Goal: Transaction & Acquisition: Book appointment/travel/reservation

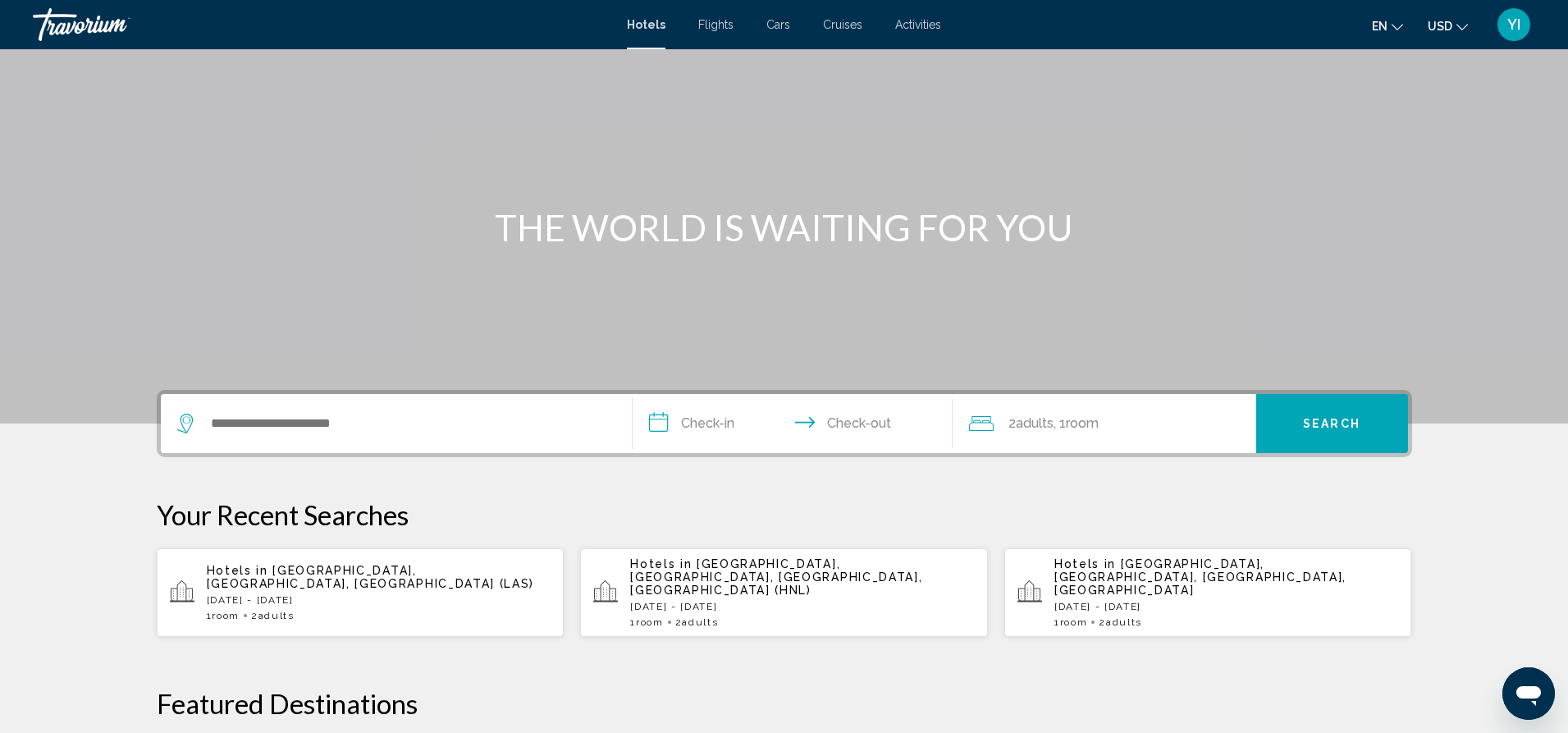
scroll to position [105, 0]
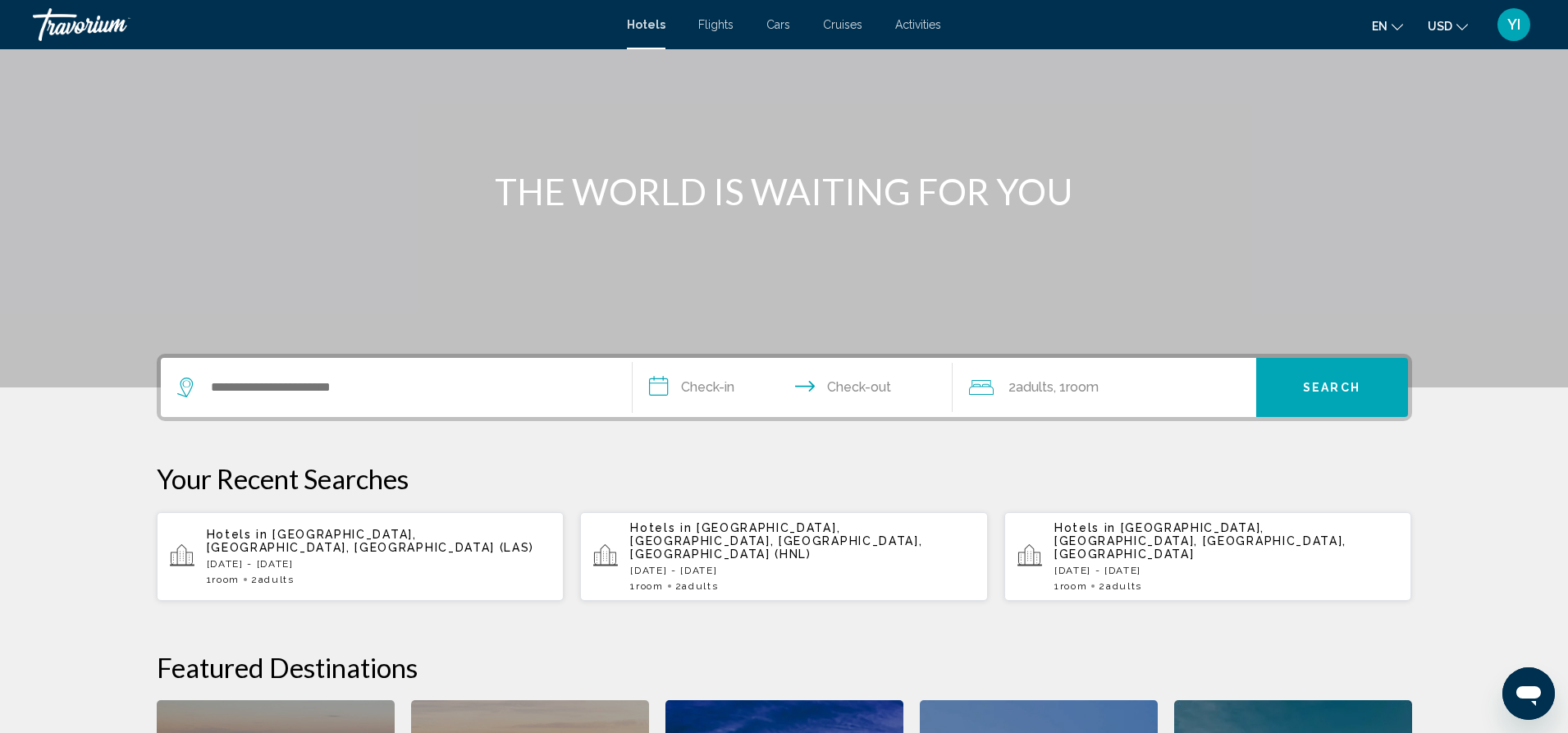
click at [317, 573] on app-hotels-recent-search "Hotels in [GEOGRAPHIC_DATA], [GEOGRAPHIC_DATA], [GEOGRAPHIC_DATA] ([GEOGRAPHIC_…" at bounding box center [360, 556] width 408 height 89
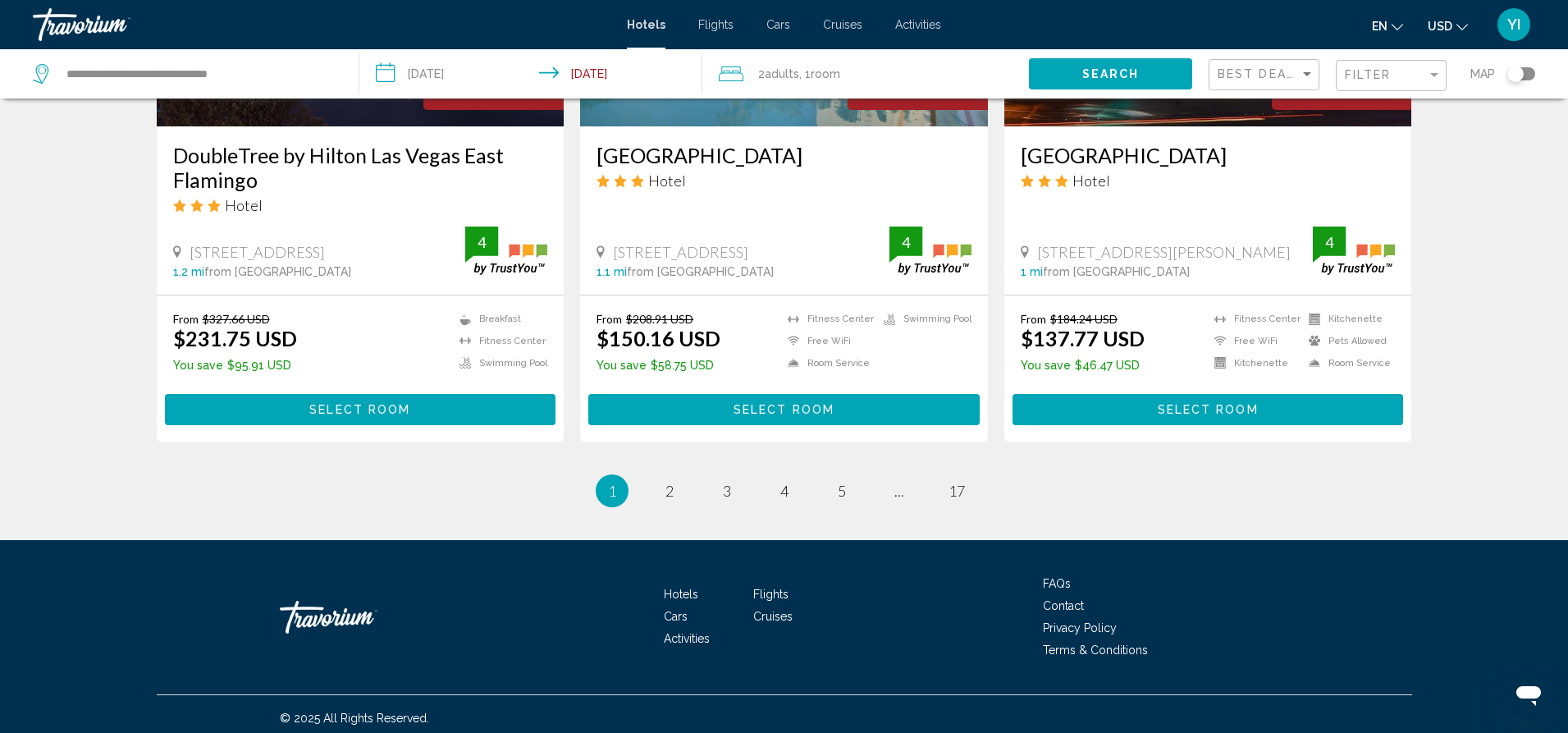
scroll to position [2081, 0]
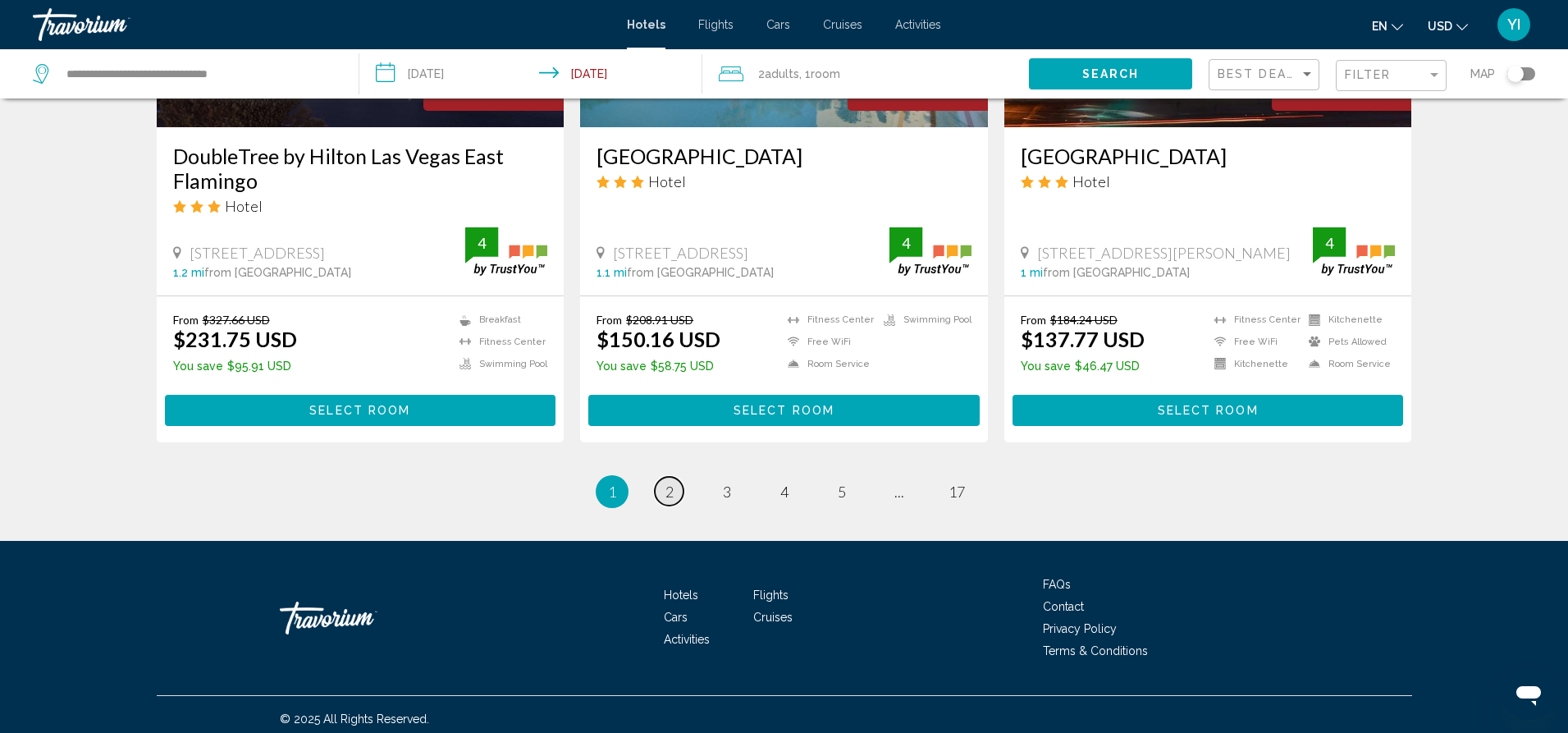
click at [670, 487] on span "2" at bounding box center [669, 491] width 8 height 18
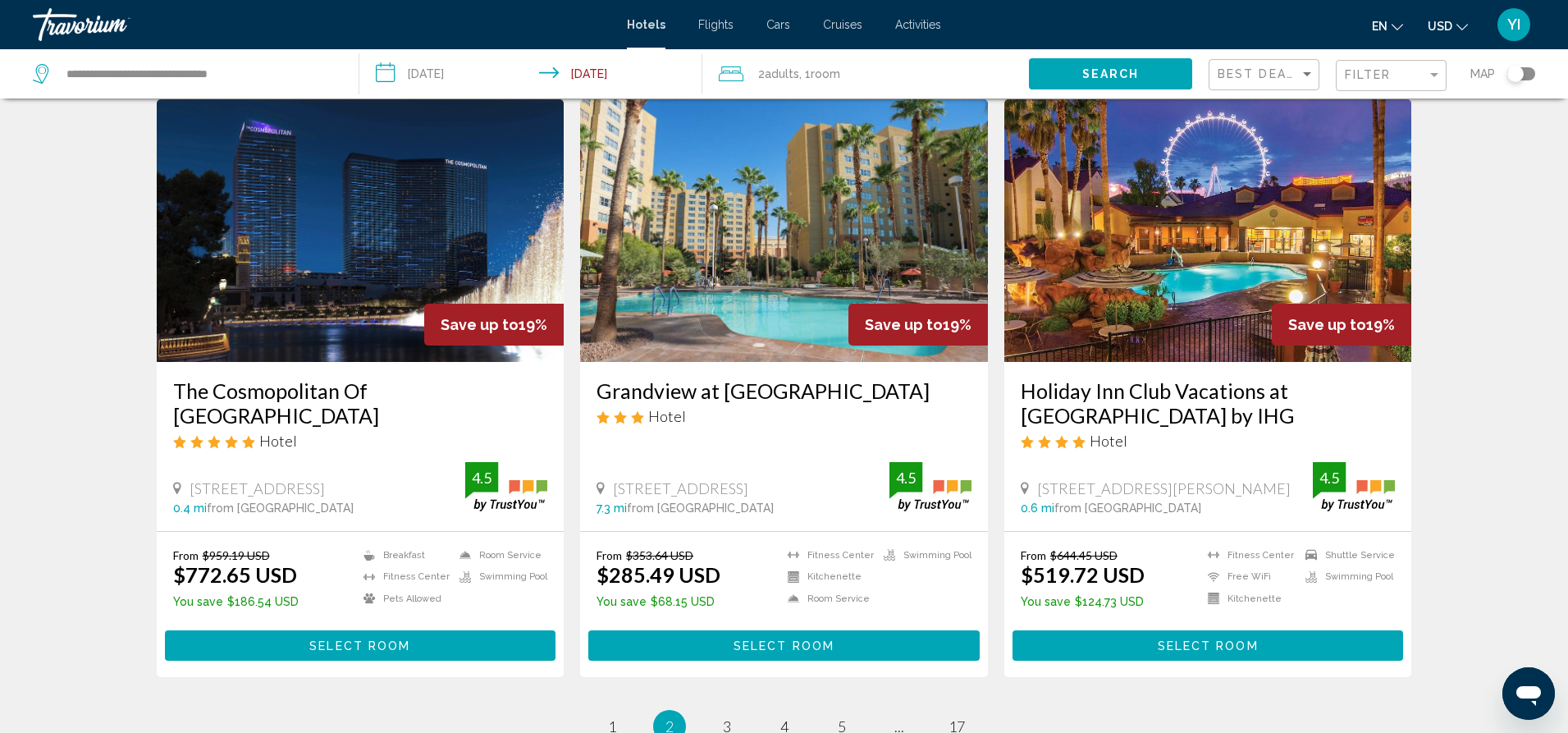
scroll to position [1907, 0]
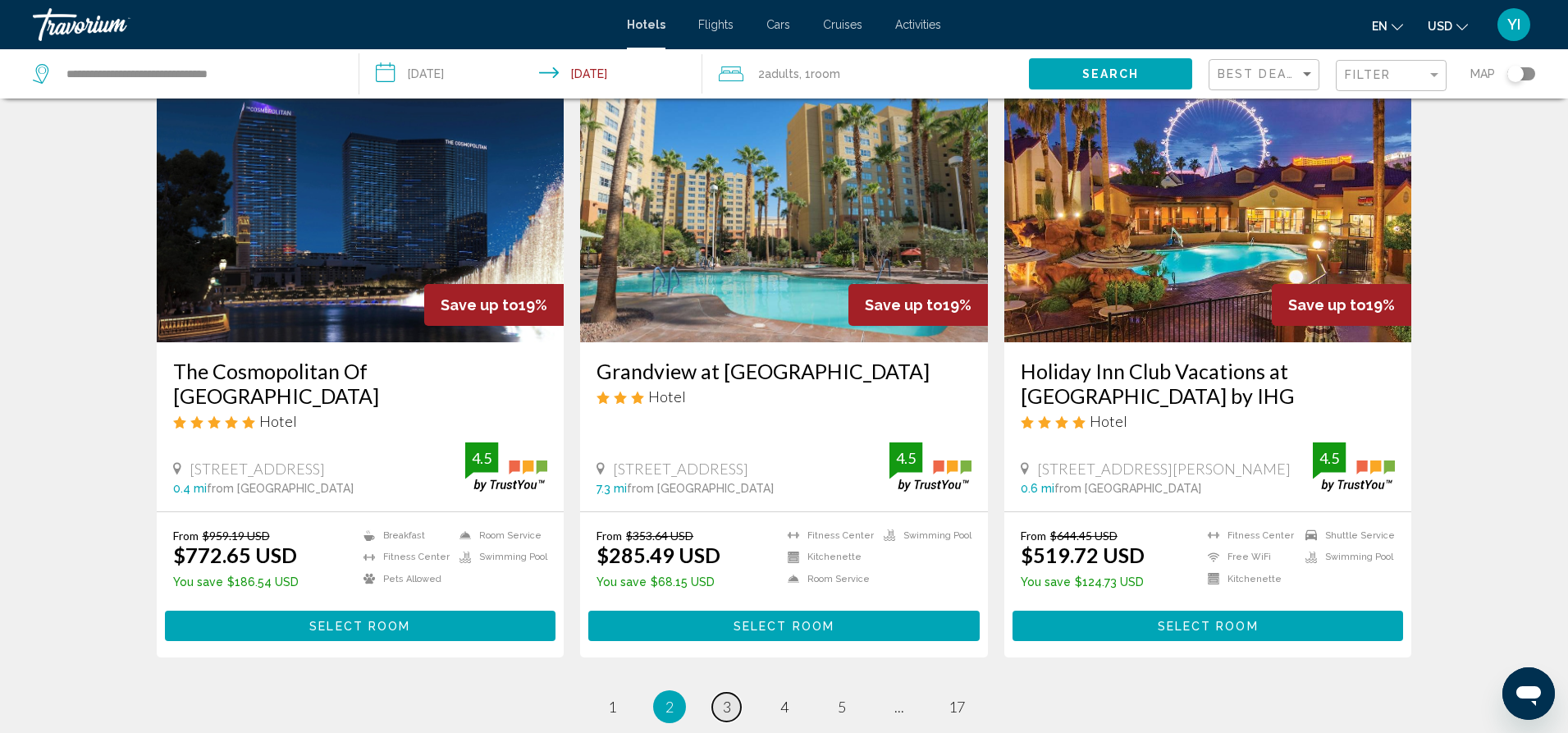
click at [719, 693] on link "page 3" at bounding box center [726, 706] width 29 height 29
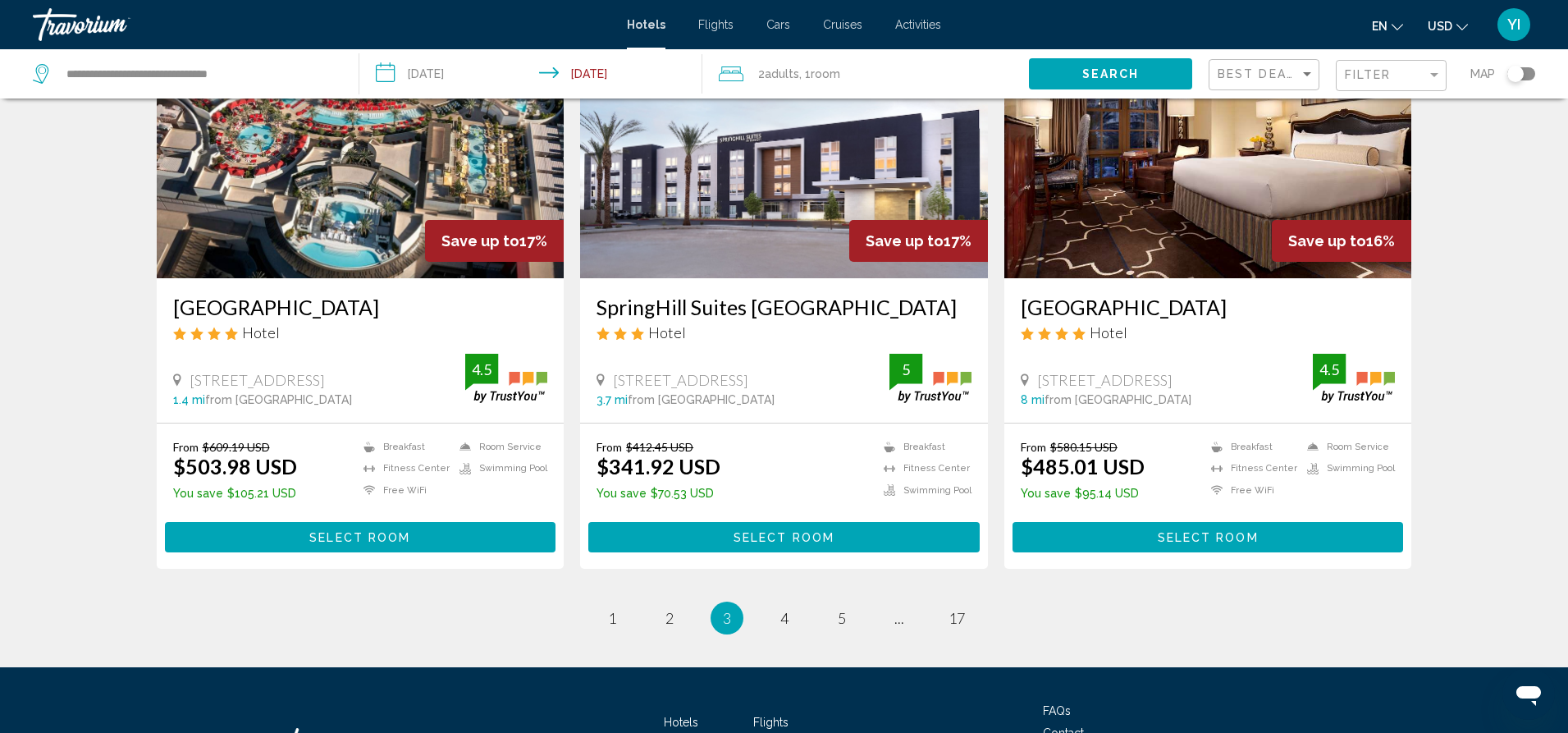
scroll to position [1929, 0]
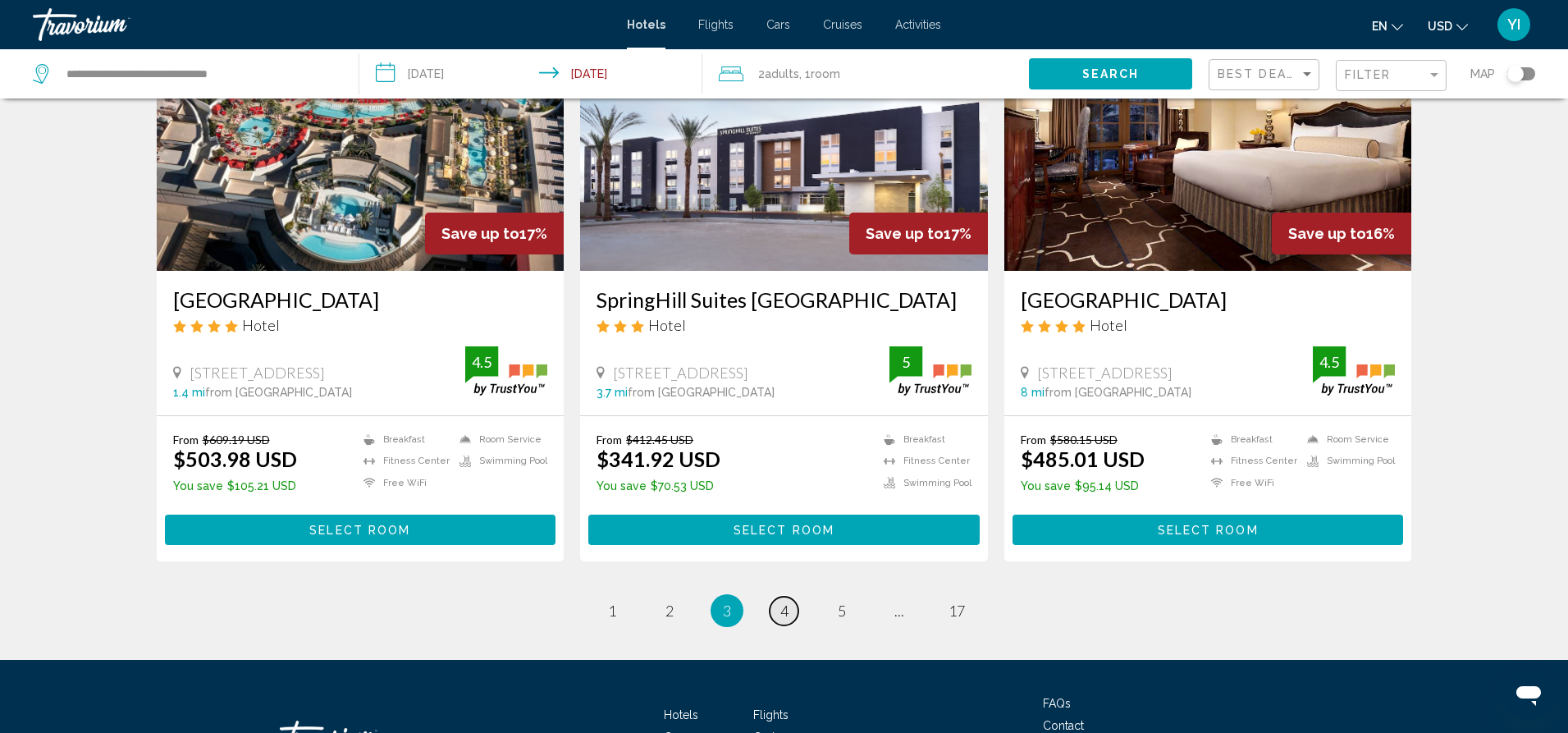
click at [783, 605] on span "4" at bounding box center [784, 610] width 8 height 18
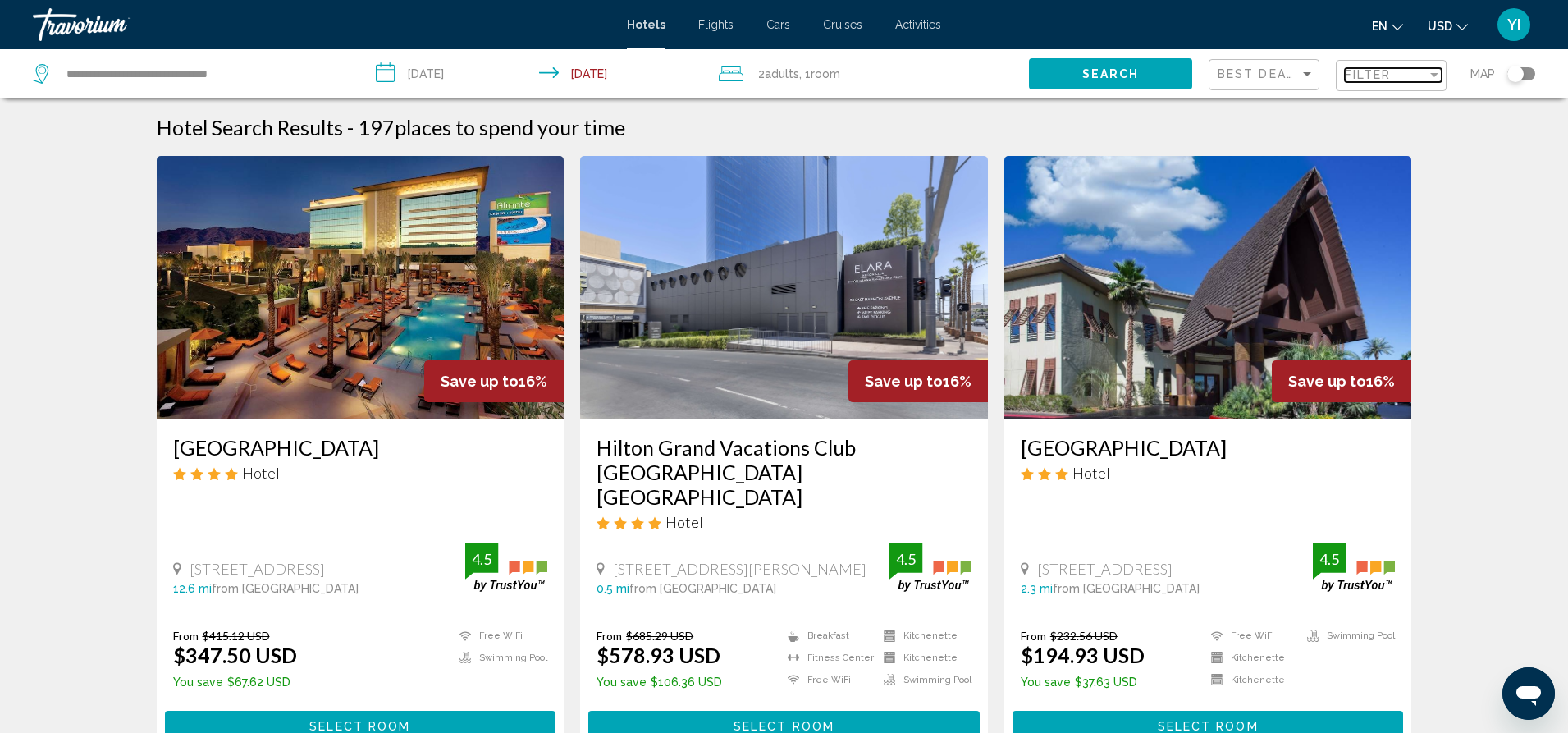
click at [1421, 75] on div "Filter" at bounding box center [1385, 74] width 82 height 13
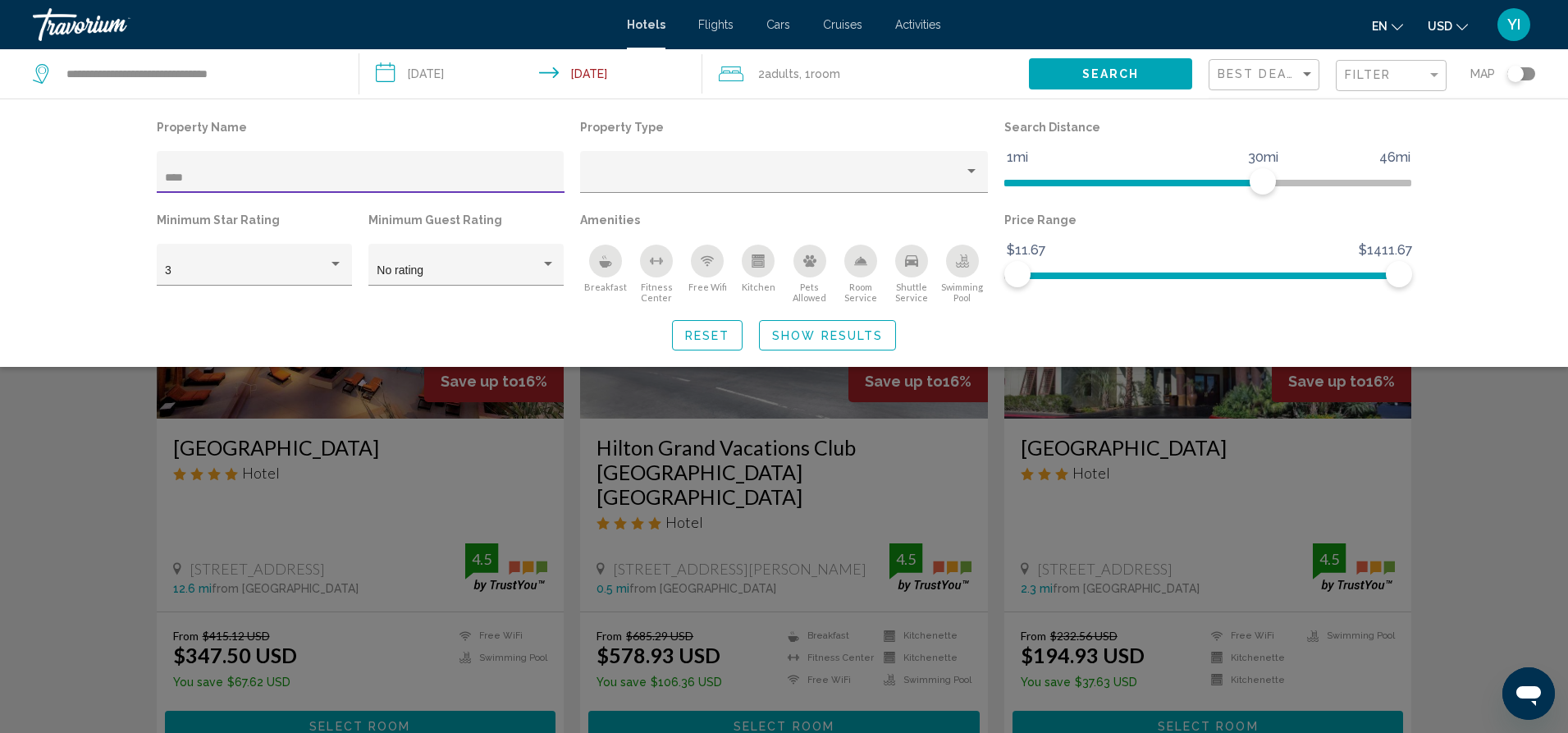
type input "*****"
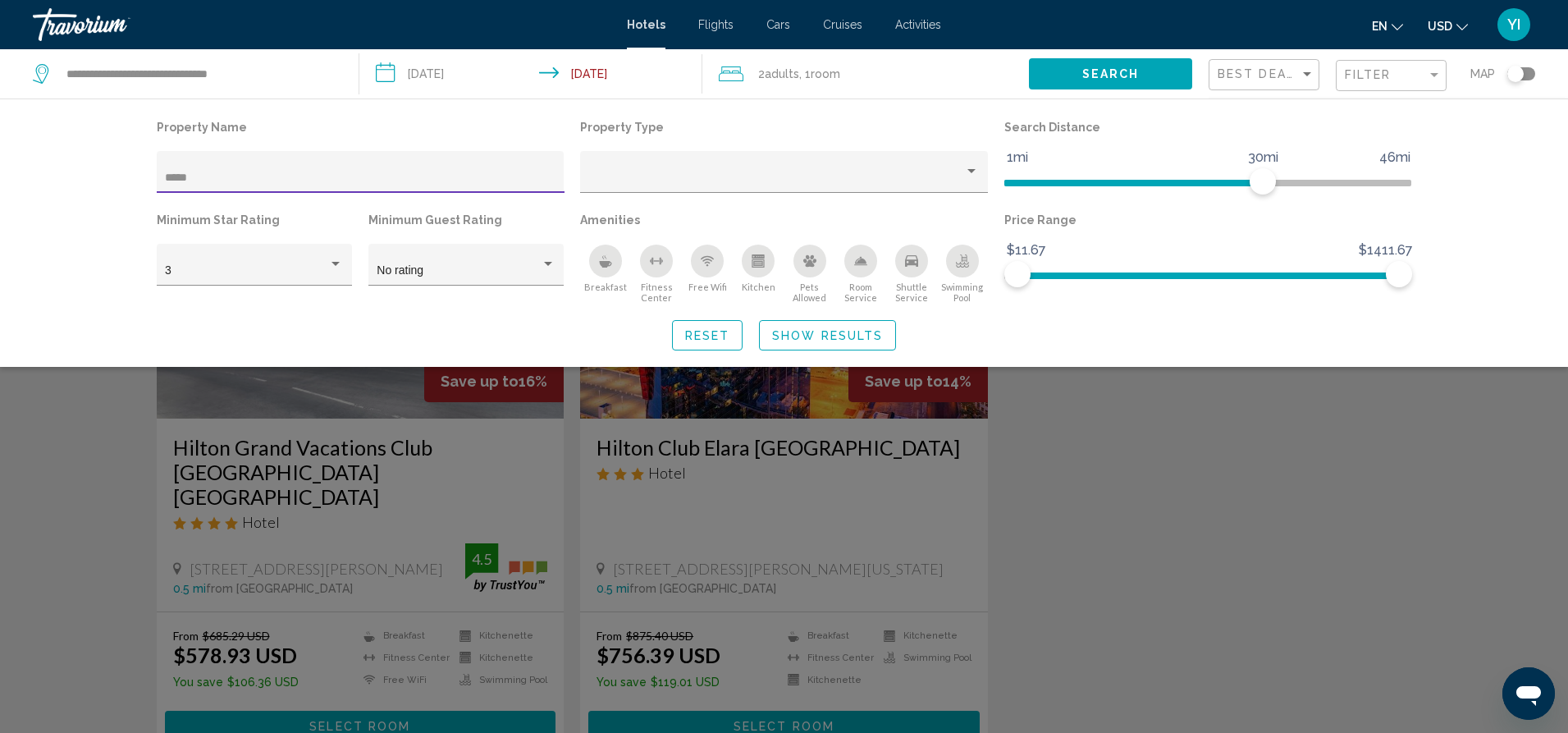
click at [1139, 519] on div "Search widget" at bounding box center [784, 489] width 1568 height 487
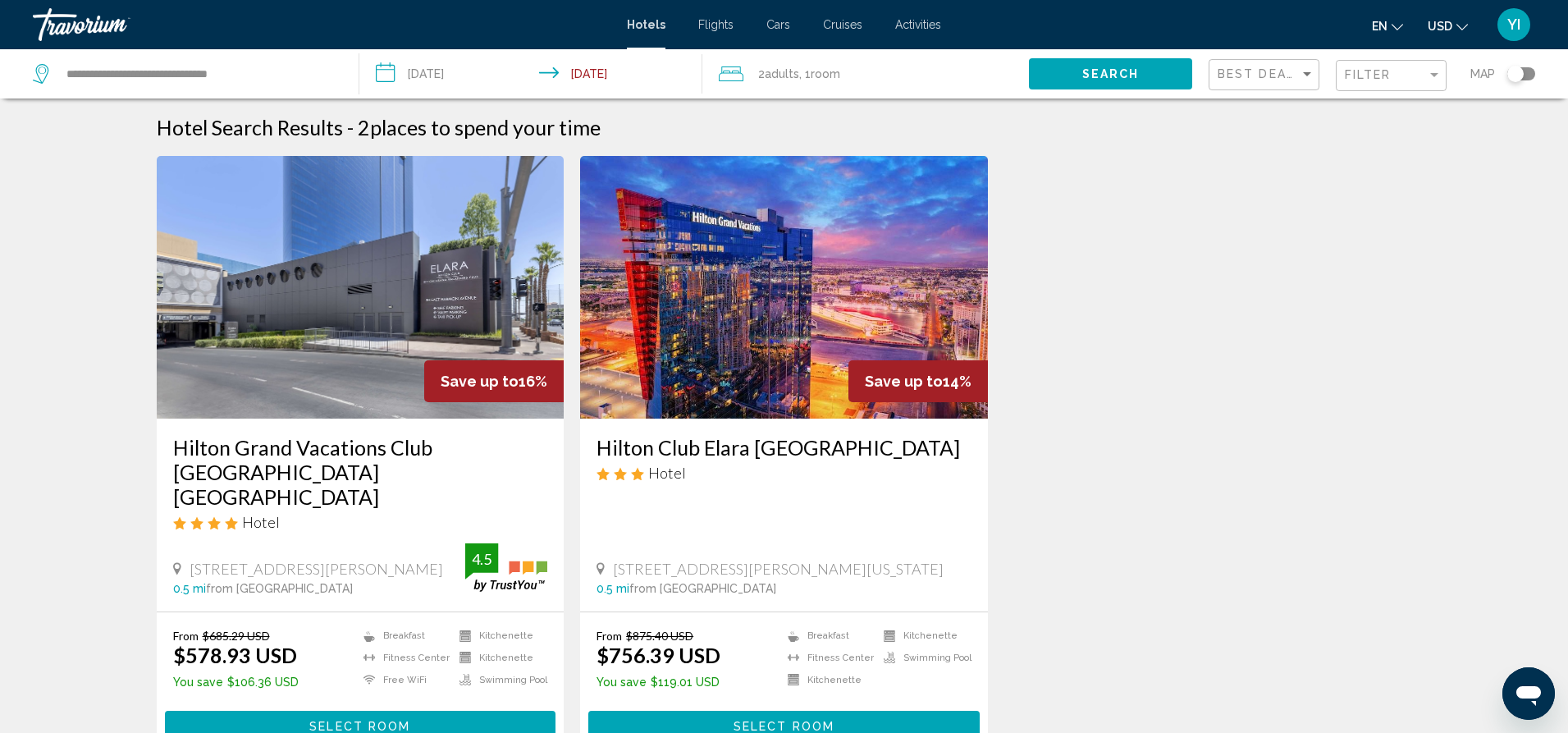
click at [735, 363] on img "Main content" at bounding box center [784, 286] width 408 height 263
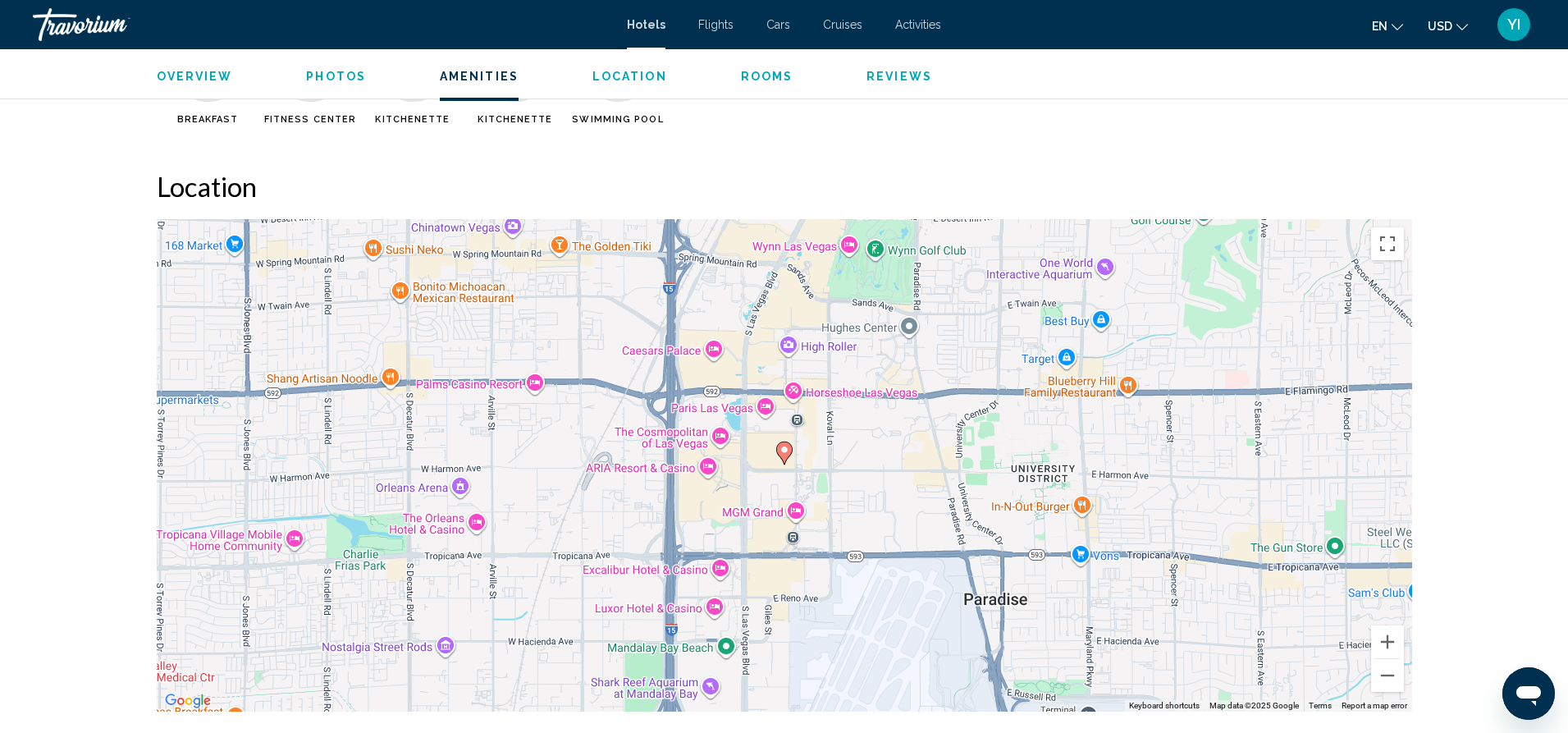
scroll to position [1481, 0]
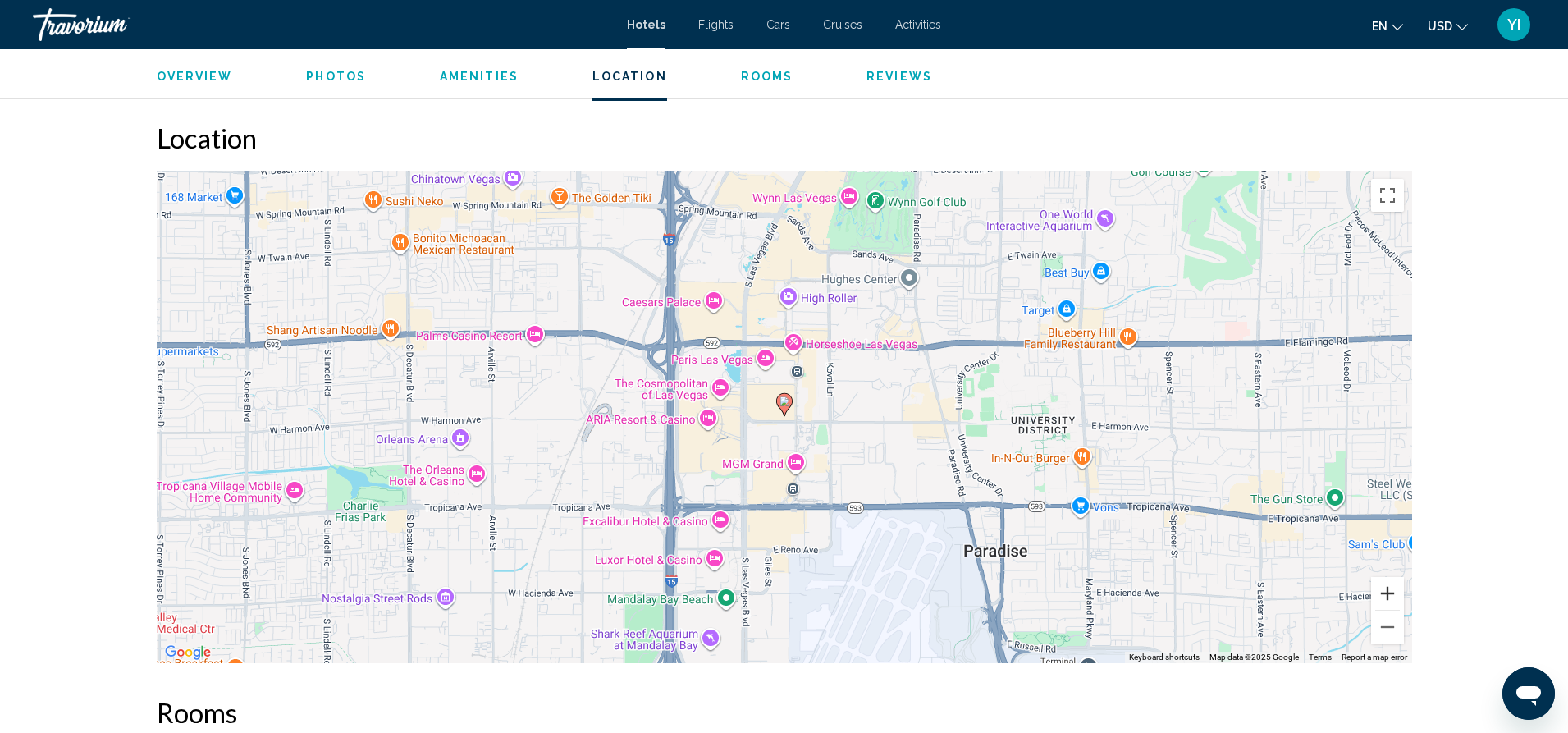
click at [1393, 603] on button "Zoom in" at bounding box center [1387, 592] width 32 height 32
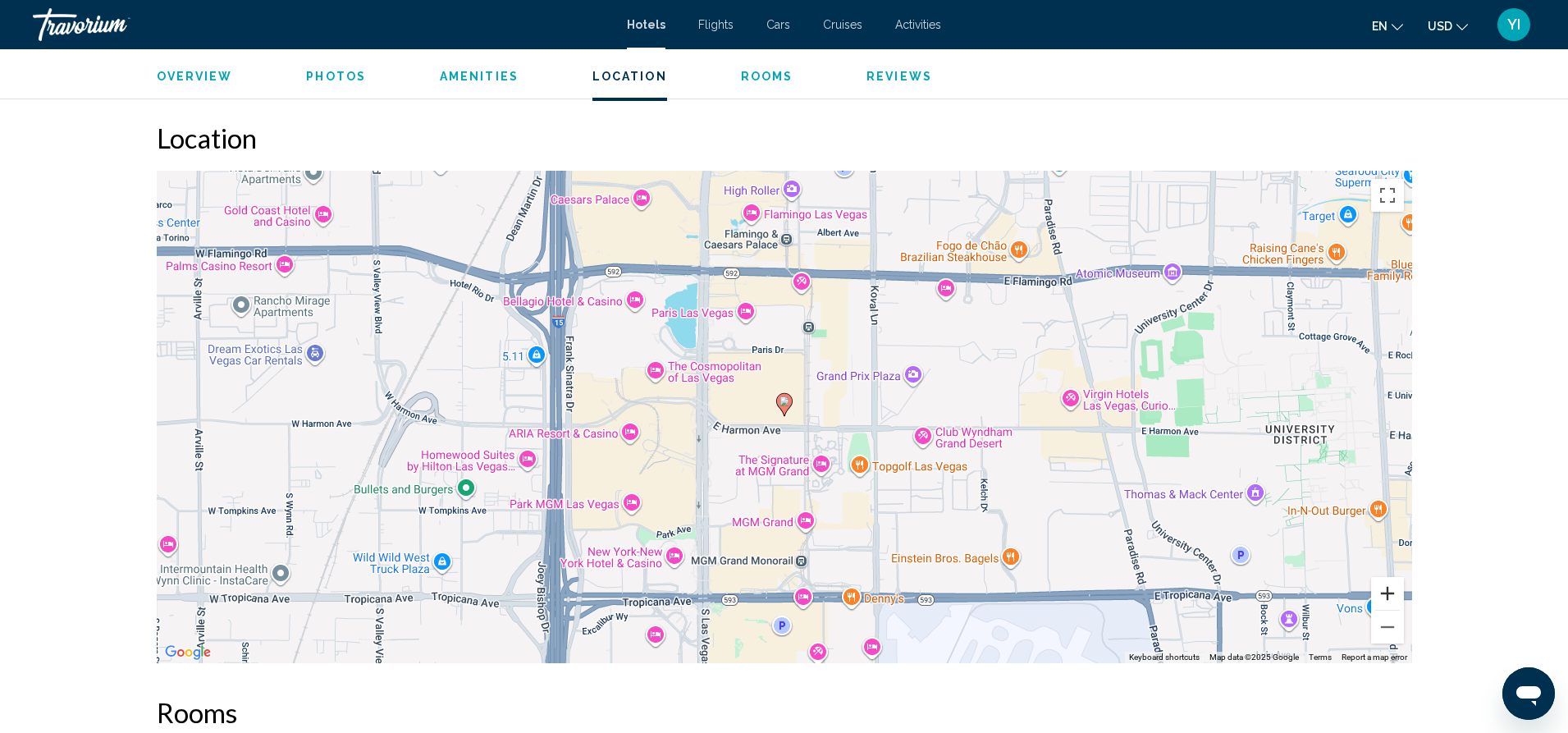
click at [1393, 603] on button "Zoom in" at bounding box center [1387, 592] width 32 height 32
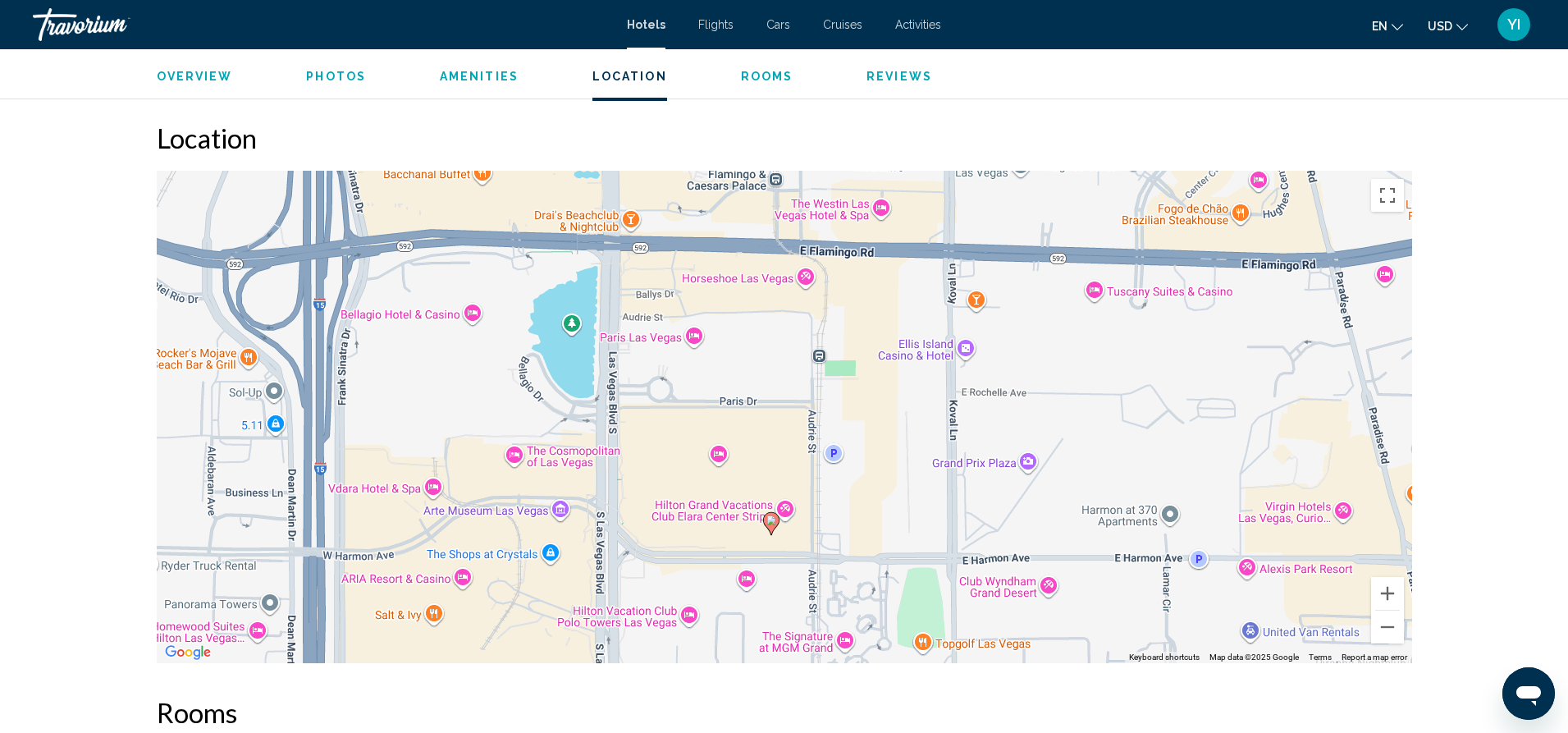
drag, startPoint x: 752, startPoint y: 374, endPoint x: 735, endPoint y: 490, distance: 117.2
click at [739, 491] on div "To activate drag with keyboard, press Alt + Enter. Once in keyboard drag state,…" at bounding box center [784, 416] width 1255 height 492
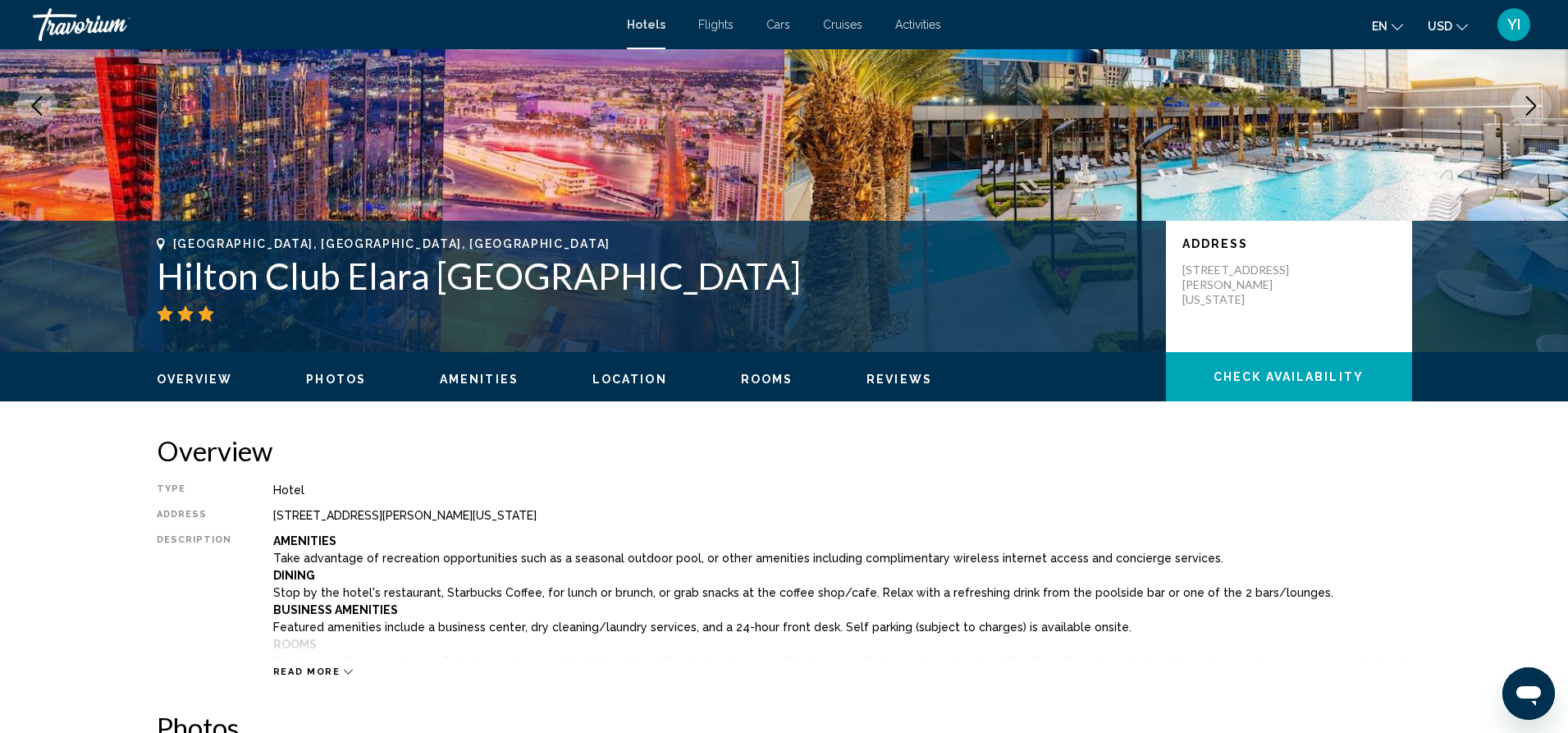
scroll to position [188, 0]
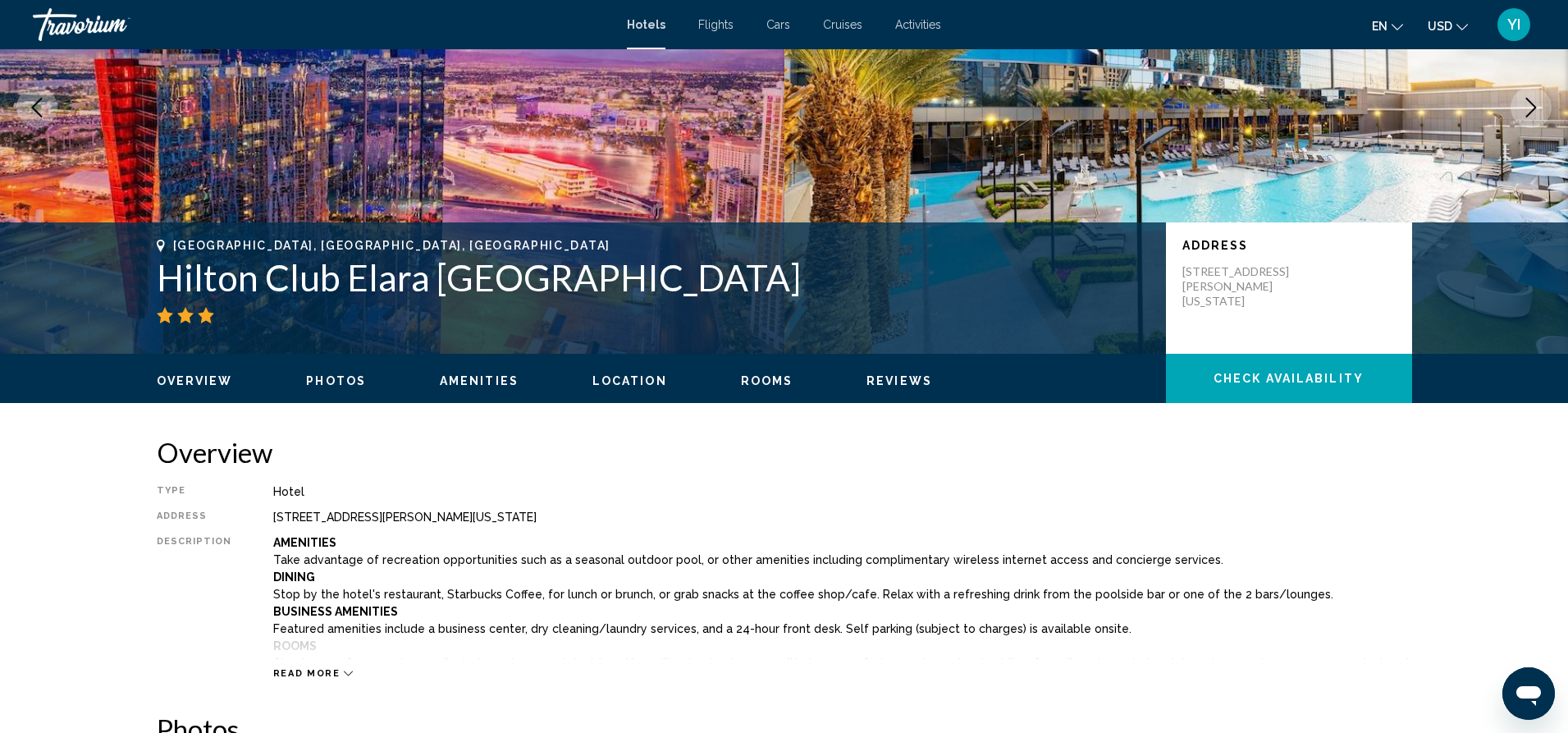
drag, startPoint x: 1299, startPoint y: 297, endPoint x: 1178, endPoint y: 275, distance: 123.0
click at [1178, 275] on div "Address 80 East Harmon Avenue Las Vegas Nevada 89109, Las Vegas NV 89109, Unite…" at bounding box center [1289, 287] width 246 height 131
copy p "80 East Harmon Avenue Las Vegas Nevada 89109, Las Vegas NV 89109,"
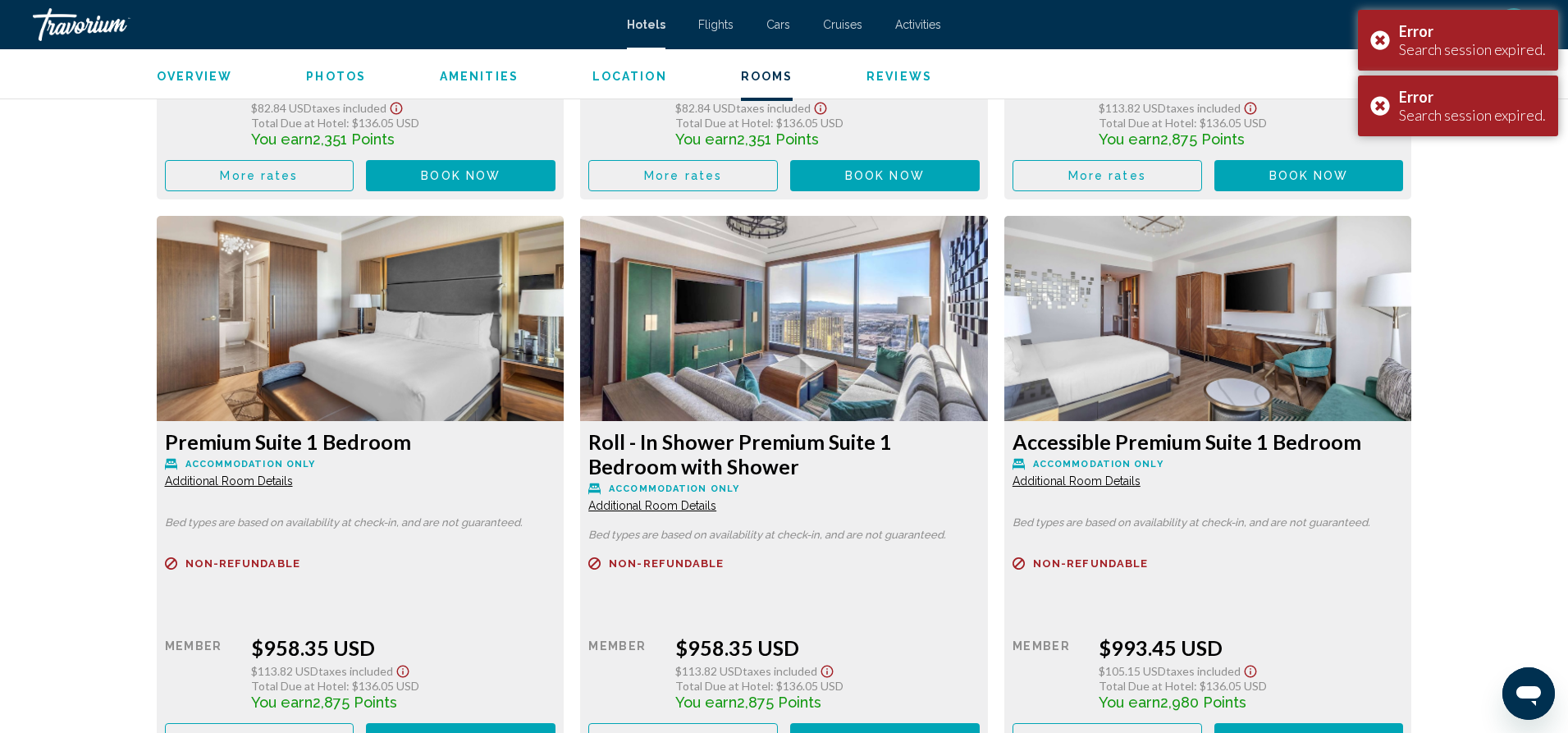
scroll to position [3279, 0]
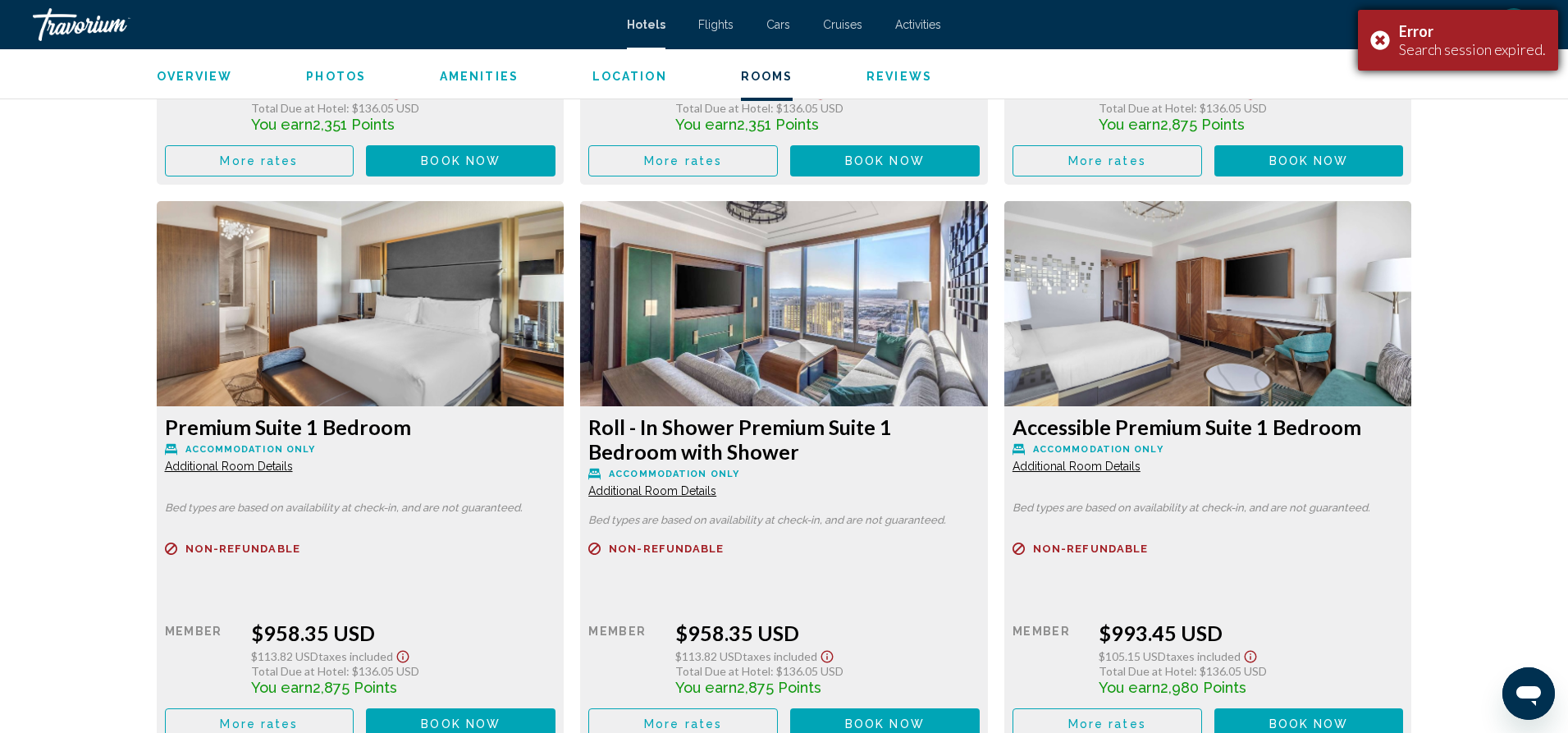
click at [1385, 44] on div "Error Search session expired." at bounding box center [1457, 40] width 200 height 61
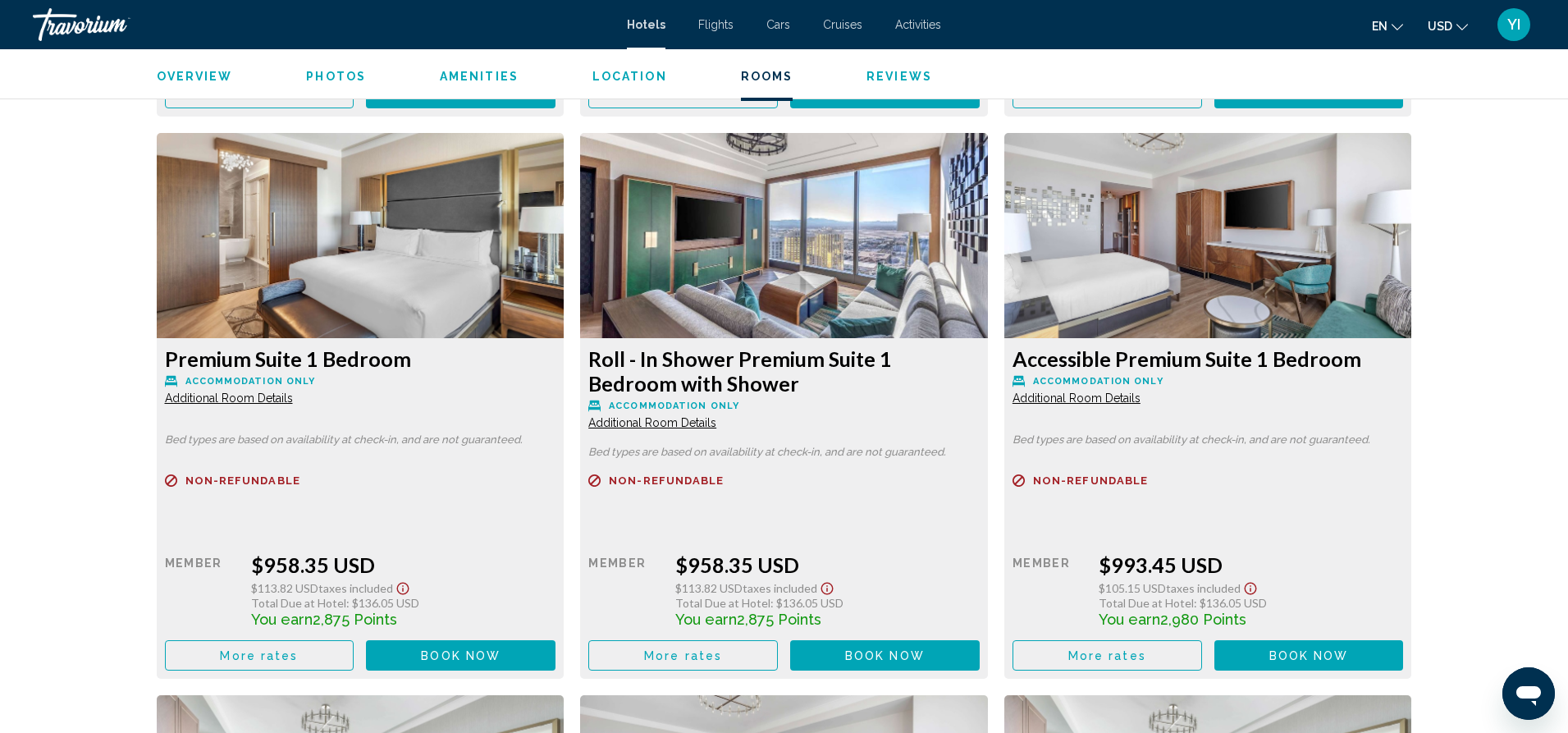
scroll to position [3349, 0]
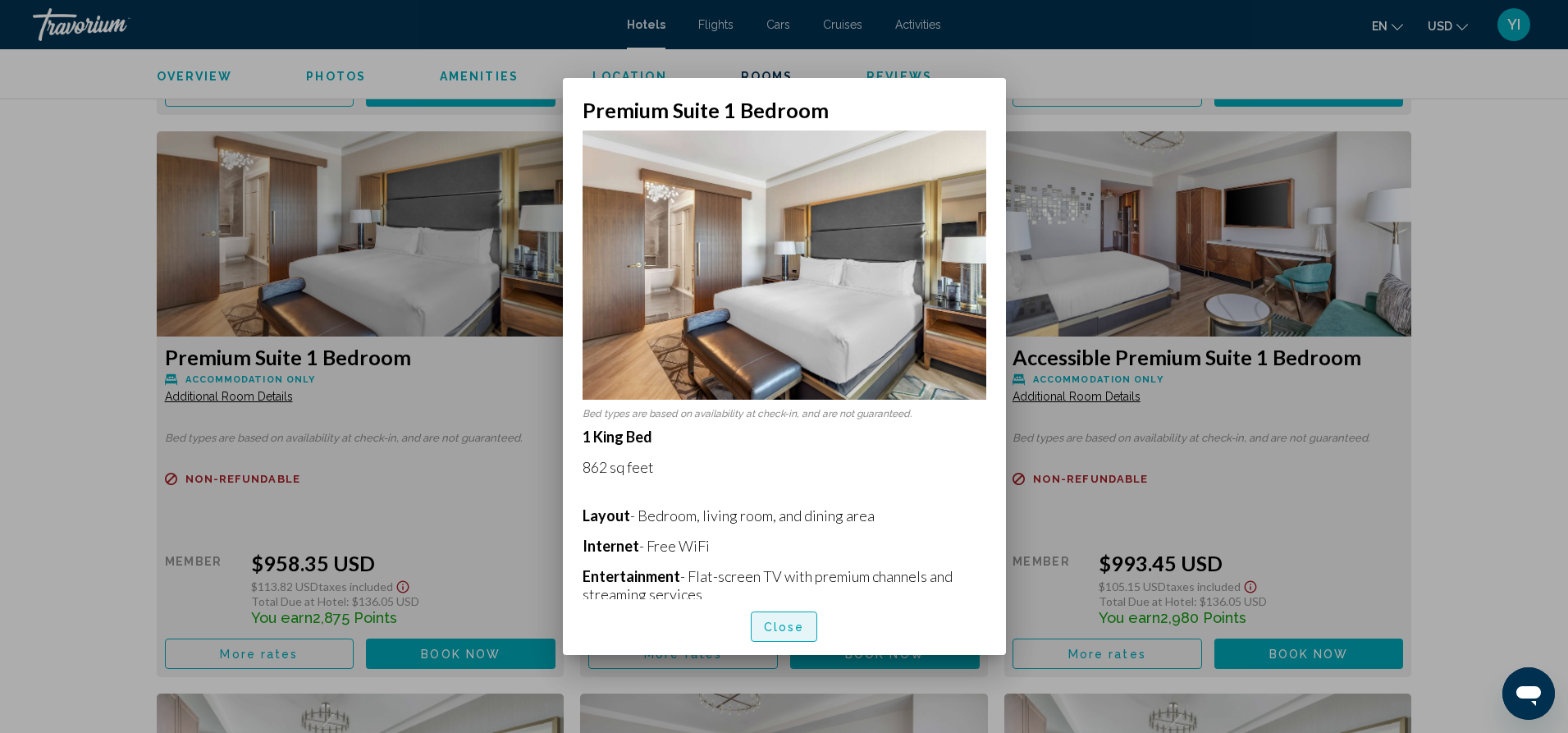
click at [767, 631] on span "Close" at bounding box center [784, 627] width 41 height 13
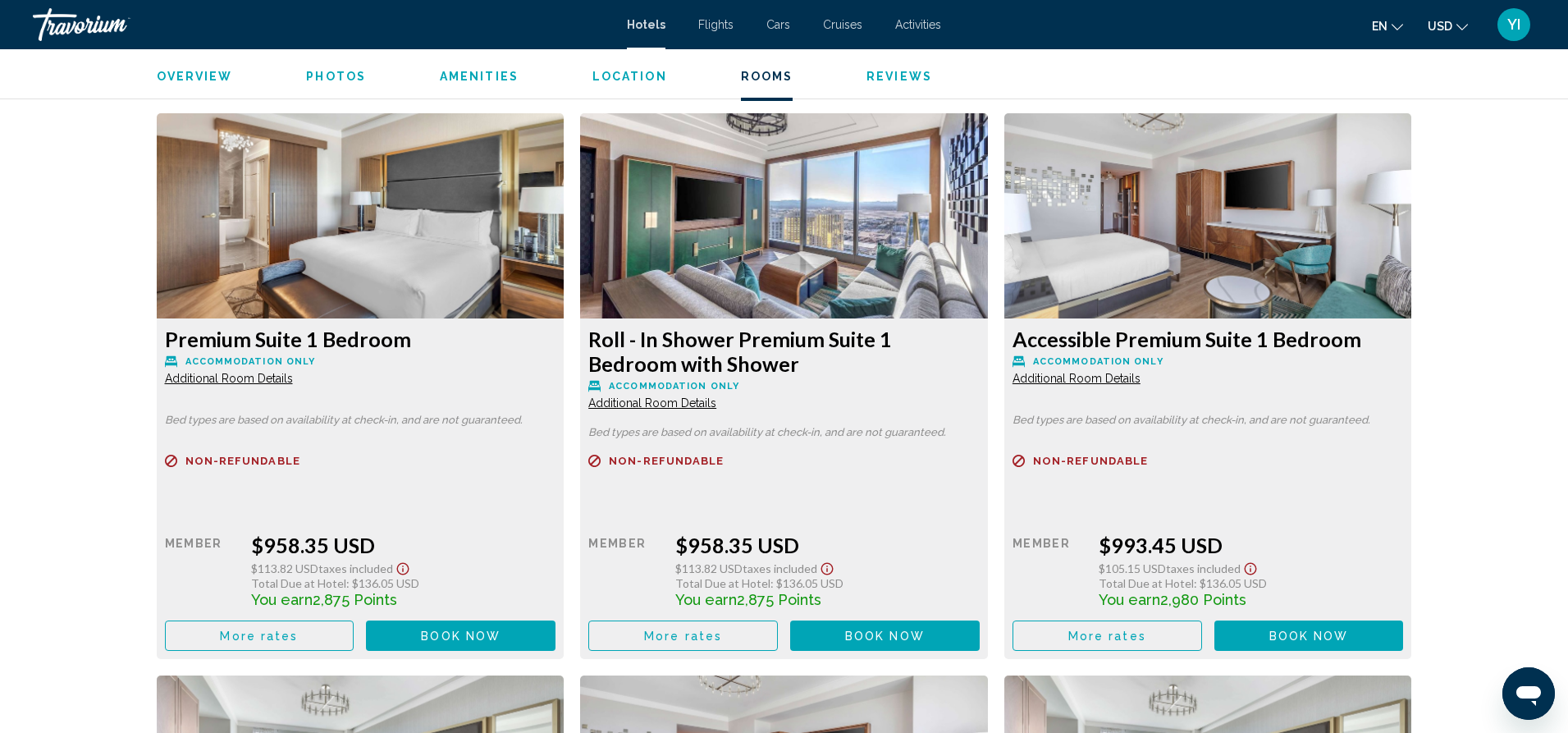
scroll to position [3364, 0]
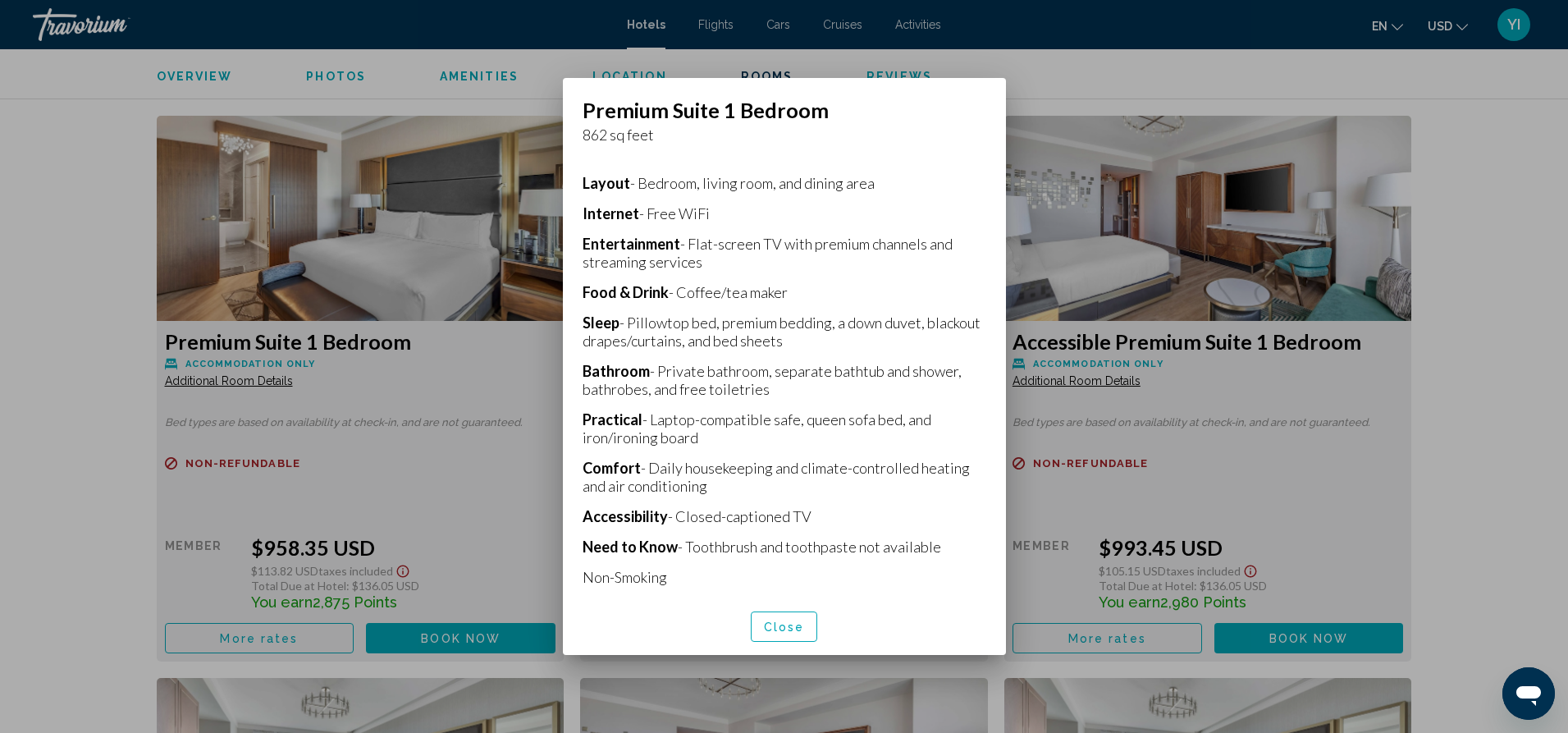
scroll to position [0, 0]
click at [788, 618] on button "Close" at bounding box center [784, 626] width 67 height 31
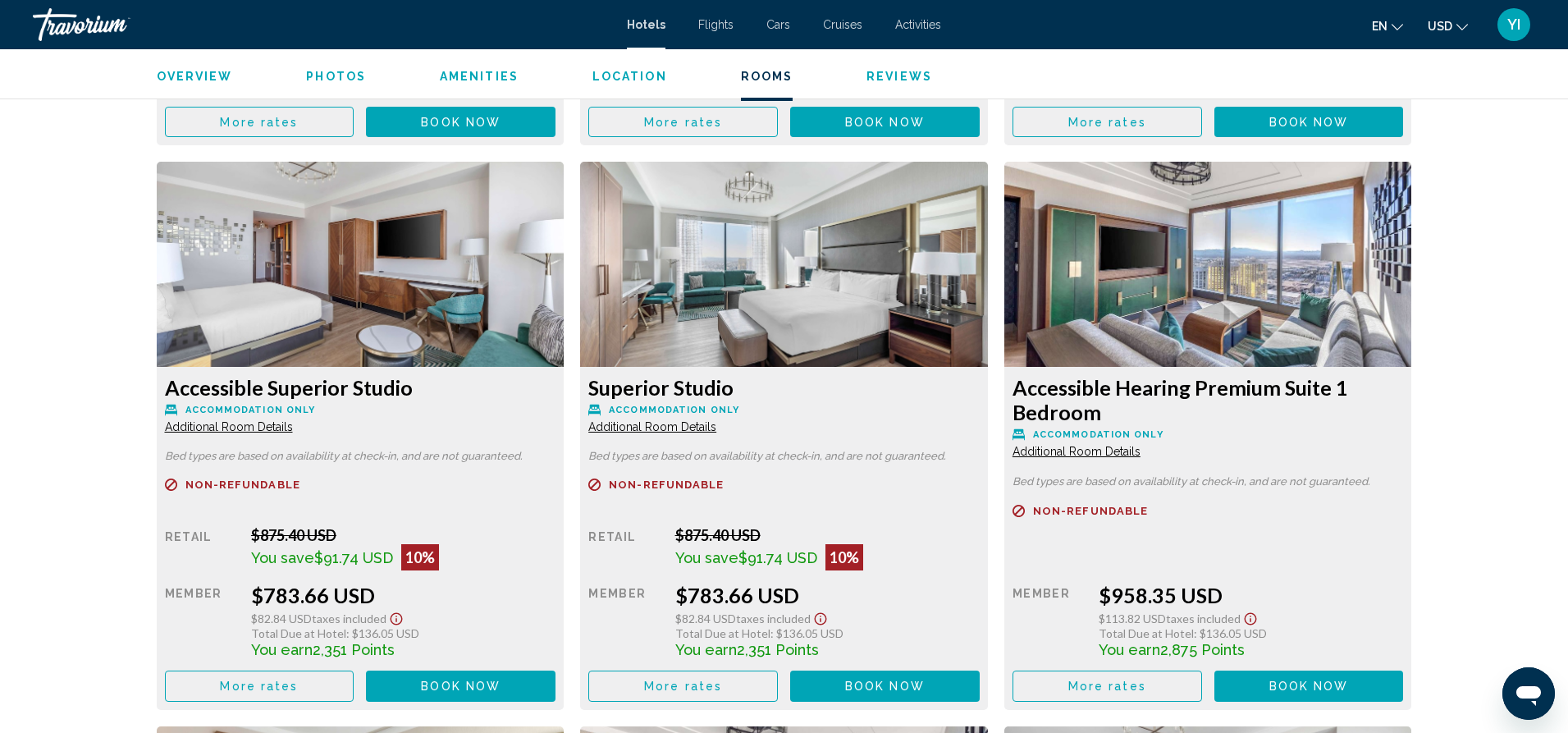
scroll to position [2754, 0]
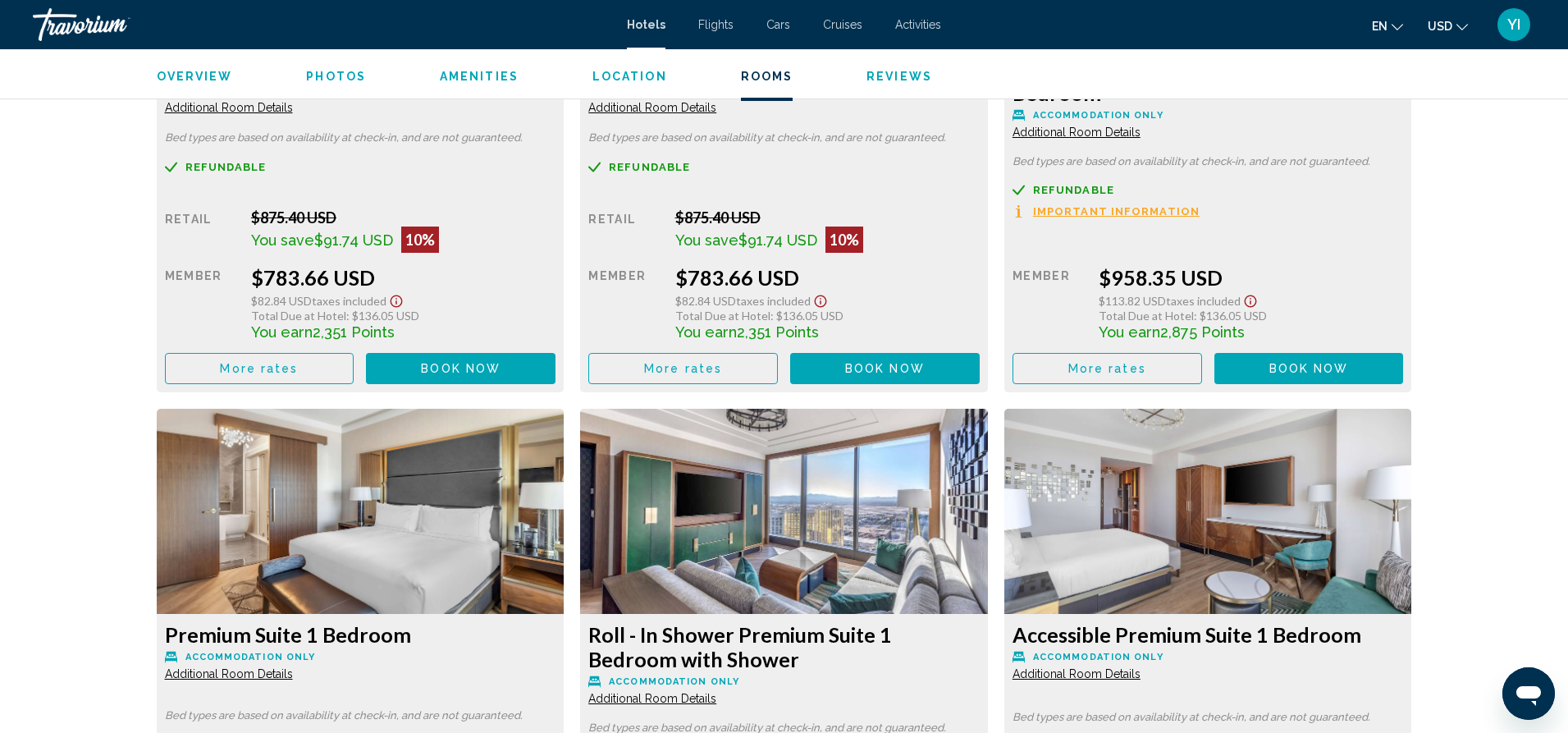
scroll to position [2859, 0]
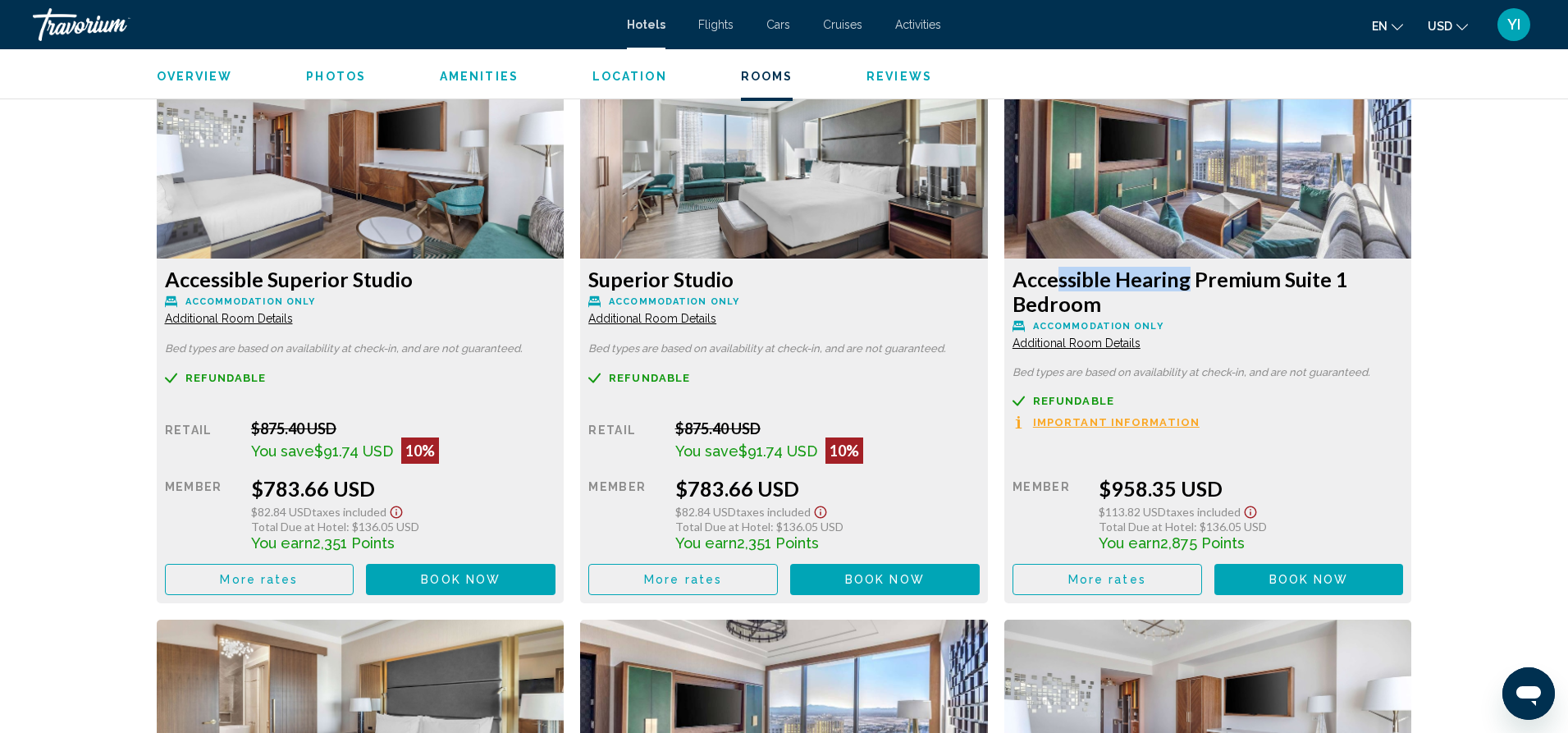
drag, startPoint x: 1178, startPoint y: 287, endPoint x: 1047, endPoint y: 289, distance: 131.0
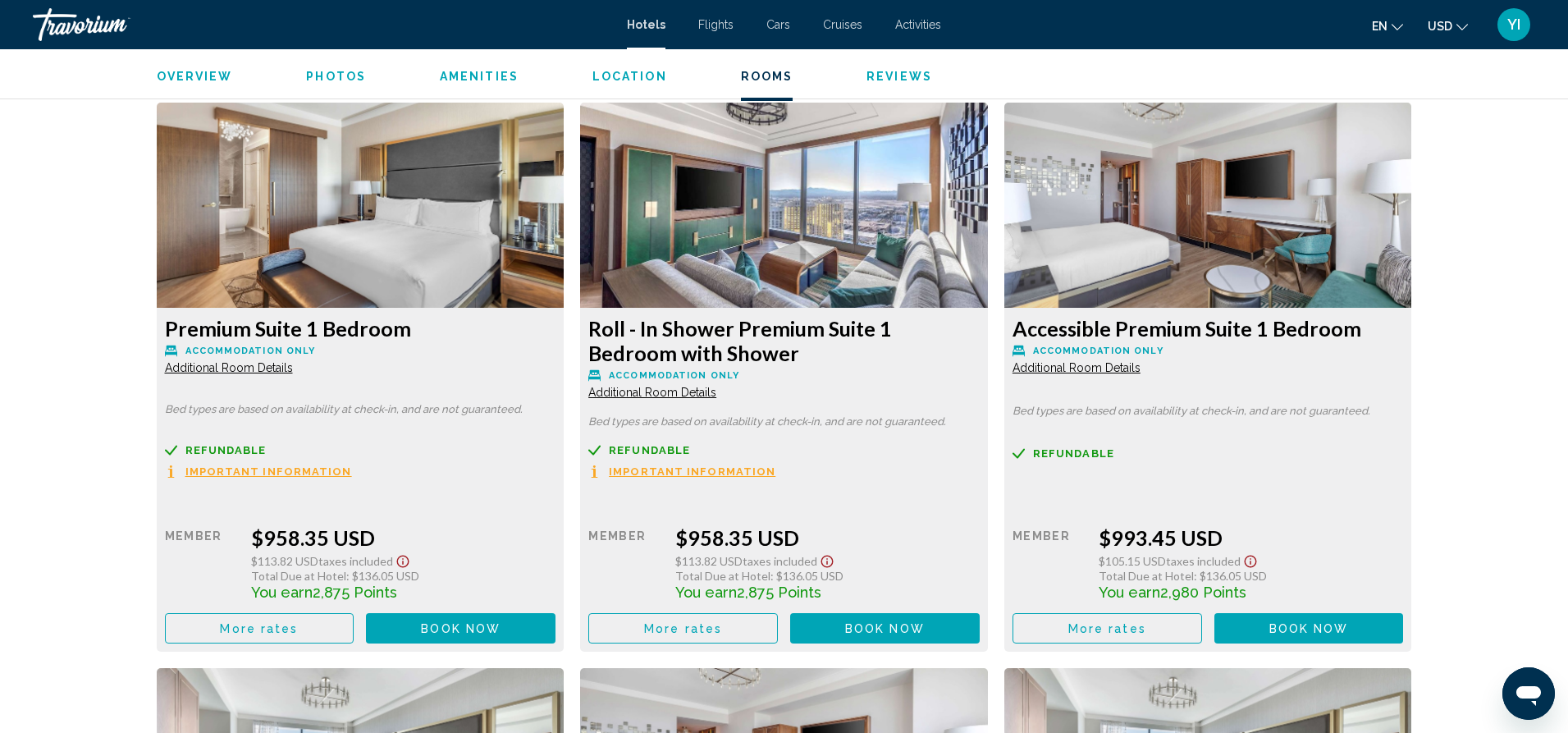
scroll to position [3375, 0]
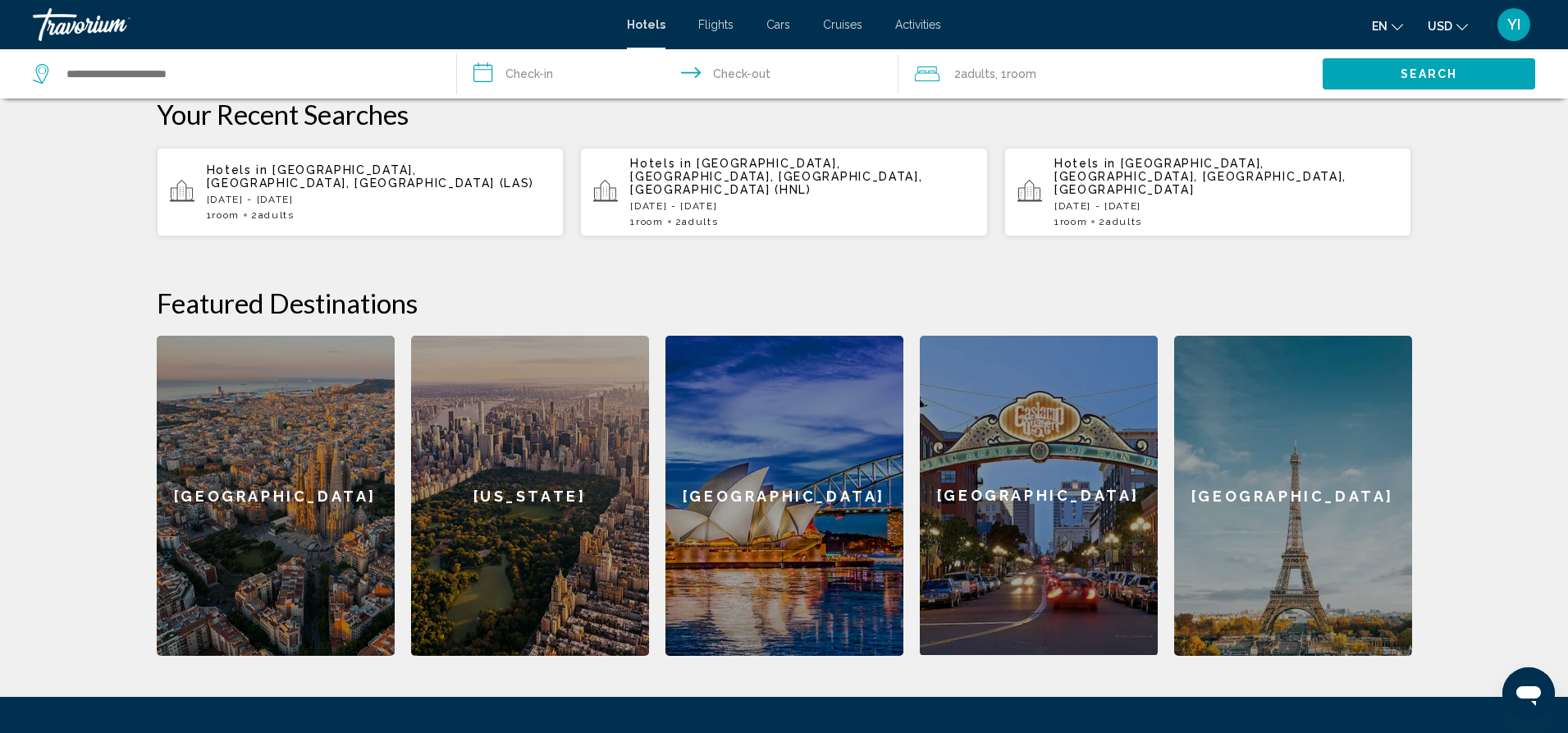
scroll to position [466, 0]
